Goal: Task Accomplishment & Management: Complete application form

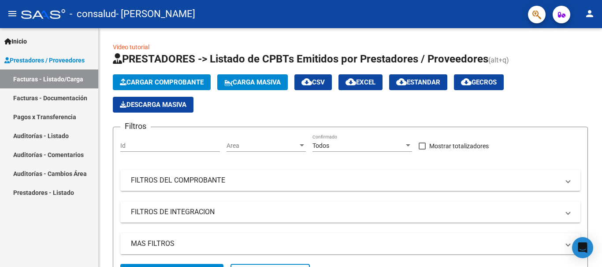
click at [28, 122] on link "Pagos x Transferencia" at bounding box center [49, 116] width 98 height 19
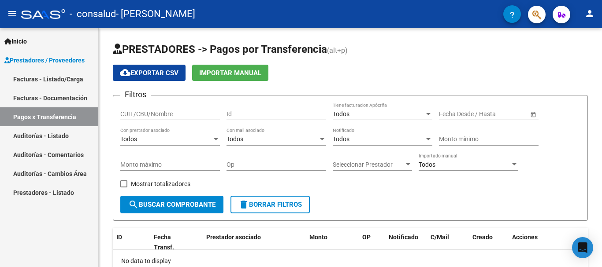
click at [18, 97] on link "Facturas - Documentación" at bounding box center [49, 98] width 98 height 19
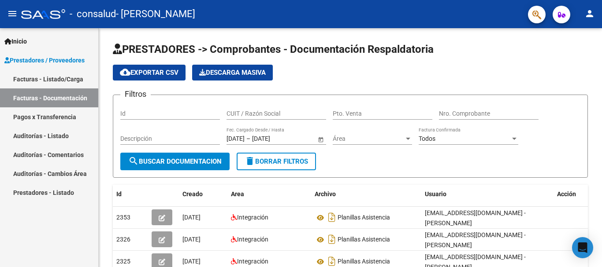
drag, startPoint x: 45, startPoint y: 84, endPoint x: 52, endPoint y: 86, distance: 7.1
click at [44, 83] on link "Facturas - Listado/Carga" at bounding box center [49, 79] width 98 height 19
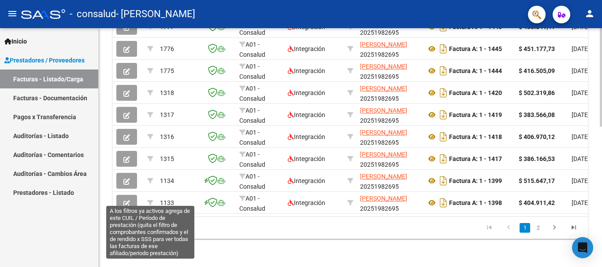
scroll to position [342, 0]
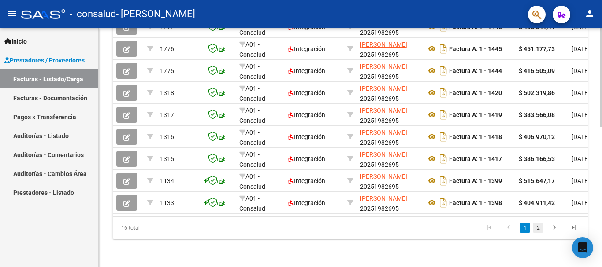
click at [535, 229] on link "2" at bounding box center [538, 228] width 11 height 10
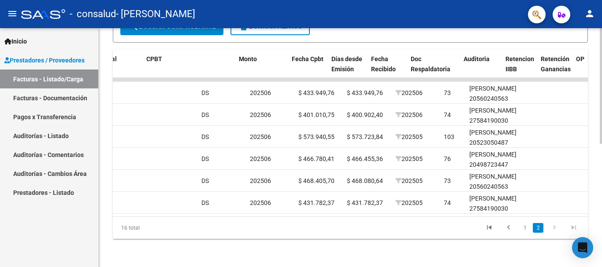
scroll to position [0, 0]
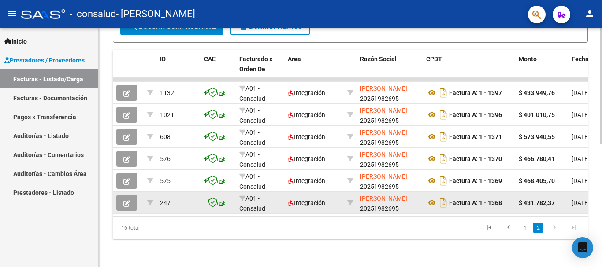
click at [130, 200] on button "button" at bounding box center [126, 203] width 21 height 16
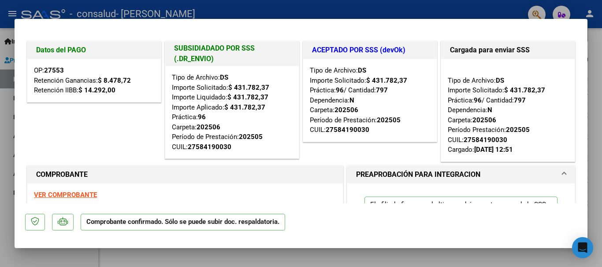
click at [53, 73] on strong "27553" at bounding box center [54, 71] width 20 height 8
click at [185, 226] on p "Comprobante confirmado. Sólo se puede subir doc. respaldatoria." at bounding box center [183, 222] width 204 height 17
drag, startPoint x: 50, startPoint y: 71, endPoint x: 119, endPoint y: 92, distance: 72.1
click at [109, 69] on div "OP: 27553 Retención Ganancias: $ 8.478,72 Retención IIBB: $ 14.292,00" at bounding box center [93, 80] width 133 height 43
click at [119, 92] on div "OP: 27553 Retención Ganancias: $ 8.478,72 Retención IIBB: $ 14.292,00" at bounding box center [93, 80] width 133 height 43
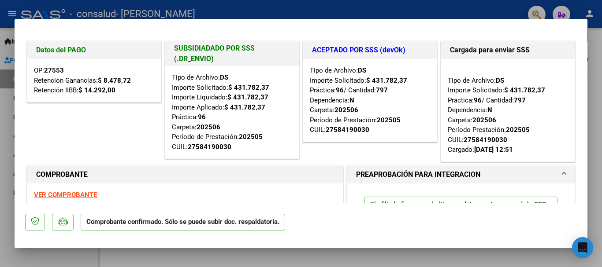
drag, startPoint x: 31, startPoint y: 52, endPoint x: 105, endPoint y: 53, distance: 74.4
click at [105, 53] on div "Datos del PAGO" at bounding box center [93, 50] width 133 height 18
click at [119, 74] on div "OP: 27553 Retención Ganancias: $ 8.478,72 Retención IIBB: $ 14.292,00" at bounding box center [93, 80] width 133 height 43
click at [101, 89] on strong "$ 14.292,00" at bounding box center [96, 90] width 37 height 8
click at [588, 126] on div at bounding box center [301, 133] width 602 height 267
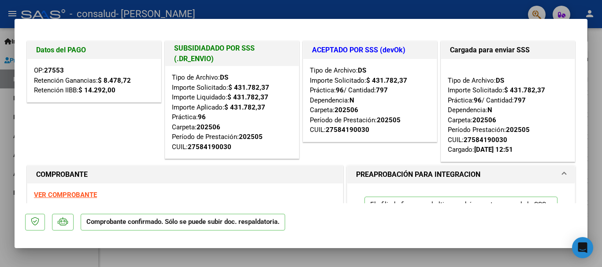
type input "$ 0,00"
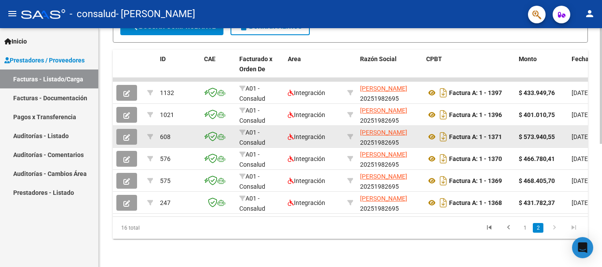
scroll to position [254, 0]
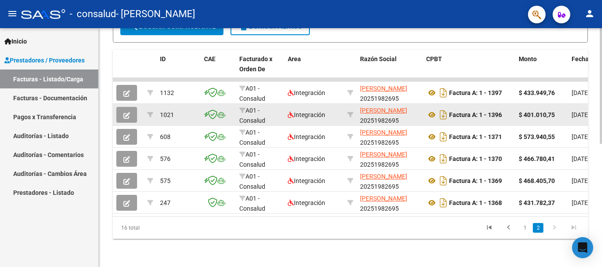
click at [119, 109] on button "button" at bounding box center [126, 115] width 21 height 16
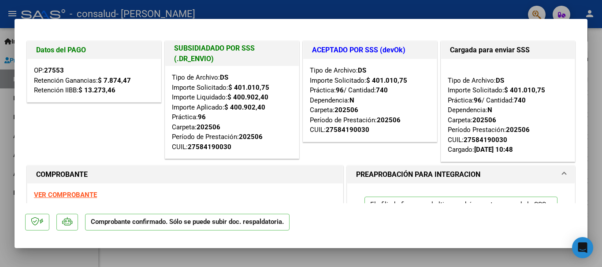
click at [140, 15] on div at bounding box center [301, 133] width 602 height 267
type input "$ 0,00"
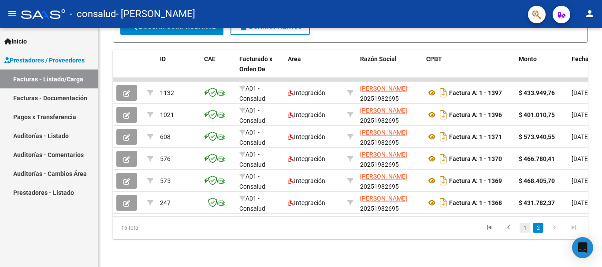
click at [525, 226] on link "1" at bounding box center [524, 228] width 11 height 10
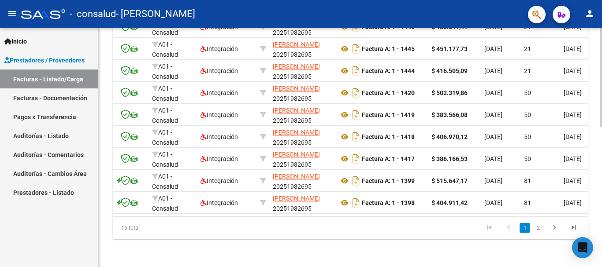
scroll to position [0, 0]
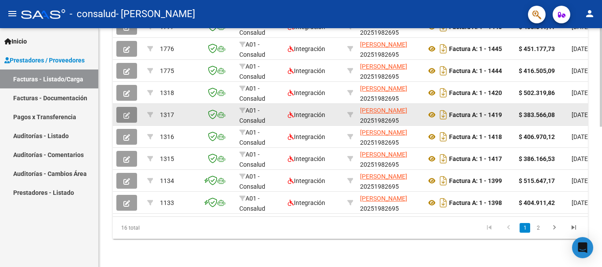
click at [123, 111] on button "button" at bounding box center [126, 115] width 21 height 16
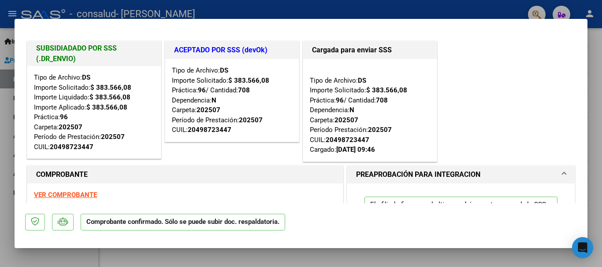
click at [600, 68] on div at bounding box center [301, 133] width 602 height 267
type input "$ 0,00"
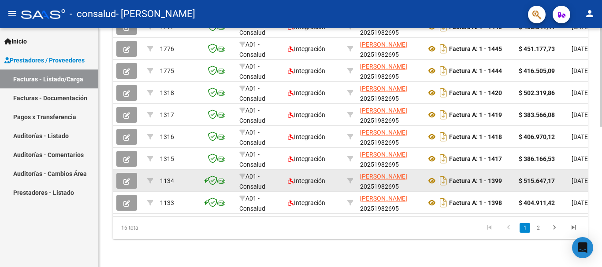
scroll to position [342, 0]
